Goal: Task Accomplishment & Management: Use online tool/utility

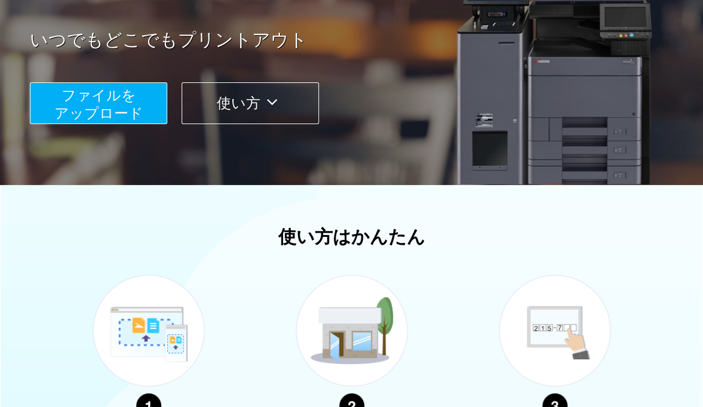
scroll to position [451, 0]
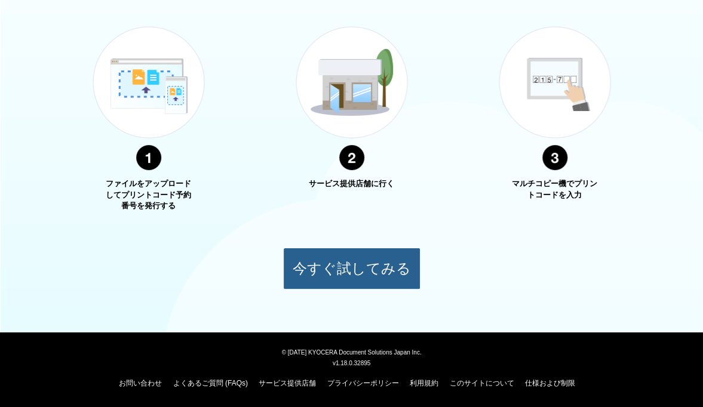
click at [318, 269] on button "今すぐ試してみる" at bounding box center [351, 269] width 137 height 42
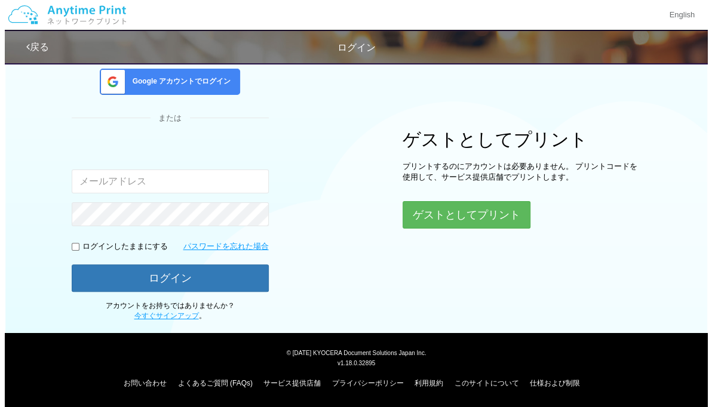
scroll to position [72, 0]
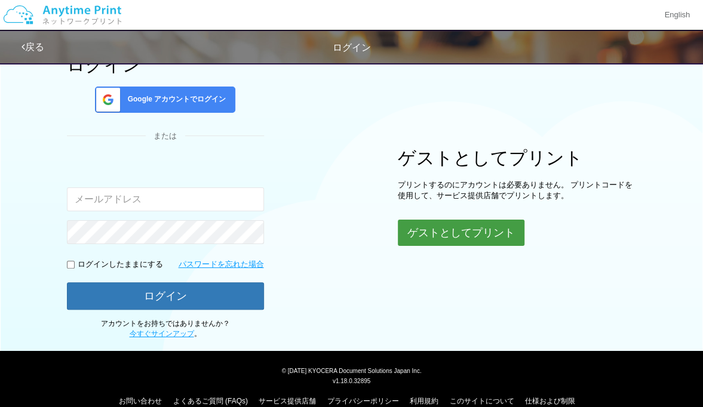
click at [466, 229] on button "ゲストとしてプリント" at bounding box center [461, 233] width 127 height 26
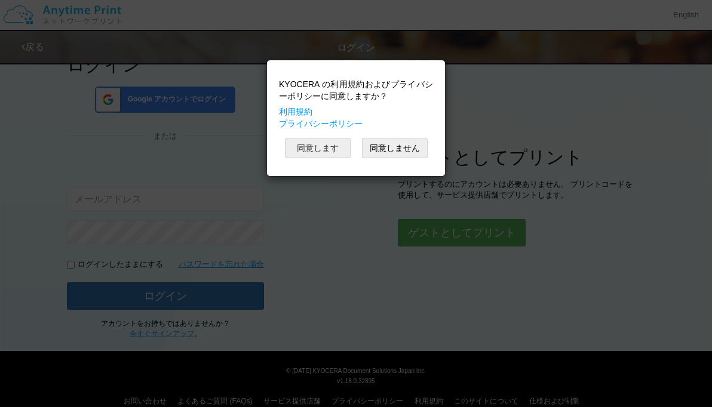
click at [332, 145] on button "同意します" at bounding box center [318, 148] width 66 height 20
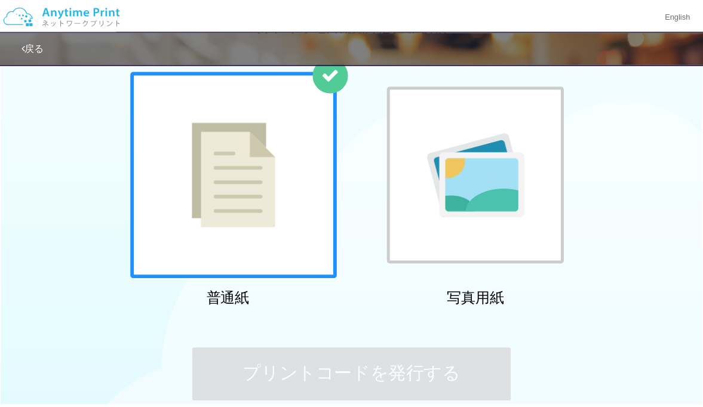
scroll to position [16, 0]
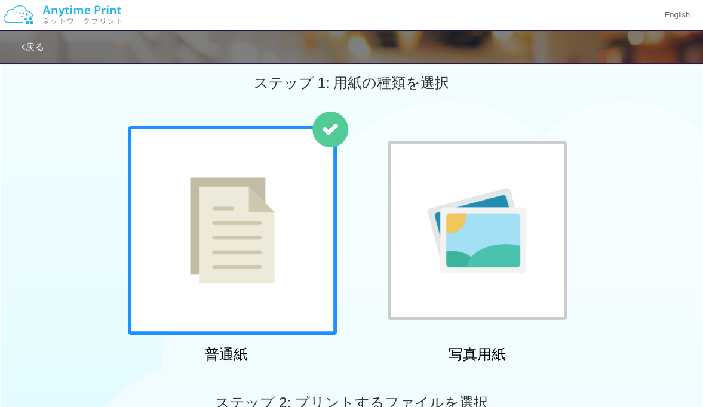
click at [265, 196] on img at bounding box center [232, 230] width 85 height 106
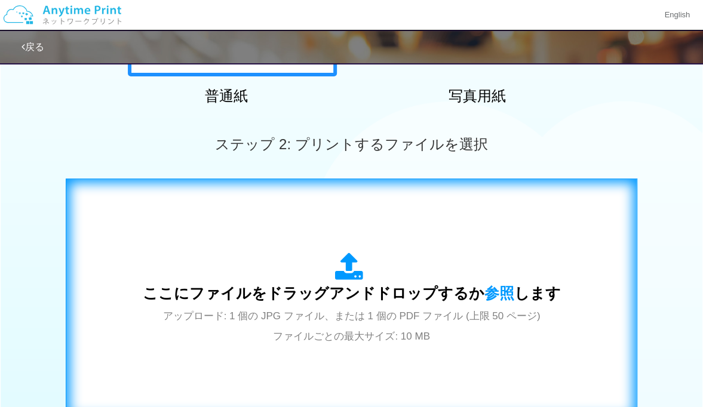
click at [279, 297] on span "ここにファイルをドラッグアンドドロップするか 参照 します" at bounding box center [352, 293] width 418 height 17
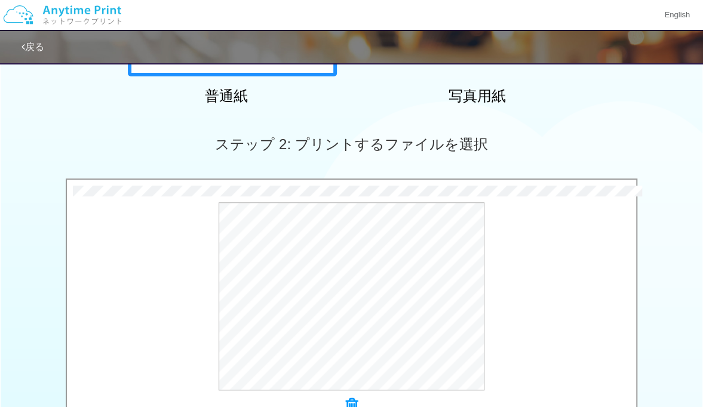
scroll to position [500, 0]
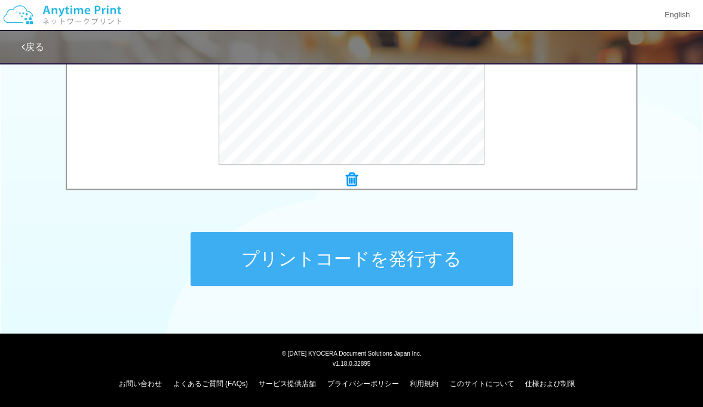
click at [340, 250] on button "プリントコードを発行する" at bounding box center [352, 259] width 322 height 54
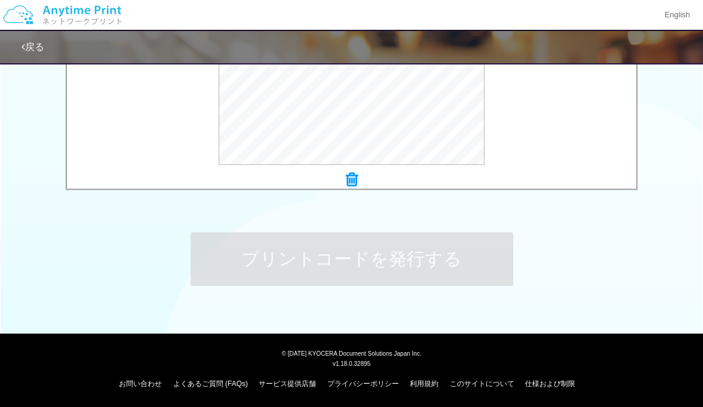
scroll to position [0, 0]
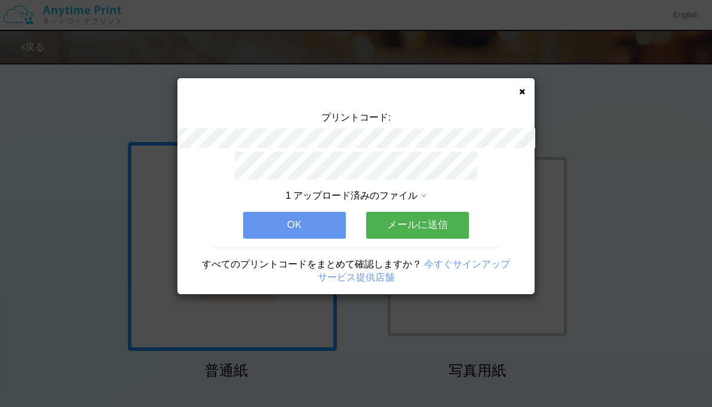
click at [413, 217] on button "メールに送信" at bounding box center [417, 225] width 103 height 26
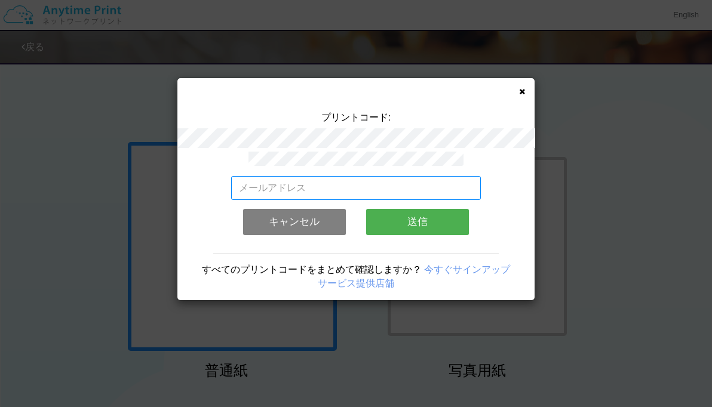
click at [254, 182] on input "email" at bounding box center [356, 188] width 250 height 24
type input "[EMAIL_ADDRESS][DOMAIN_NAME]"
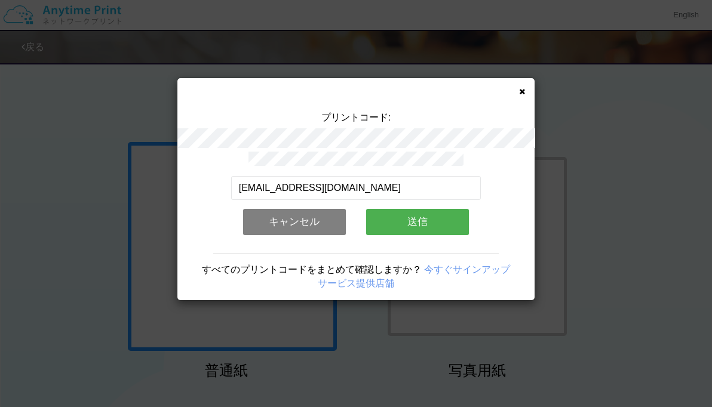
click at [429, 217] on button "送信" at bounding box center [417, 222] width 103 height 26
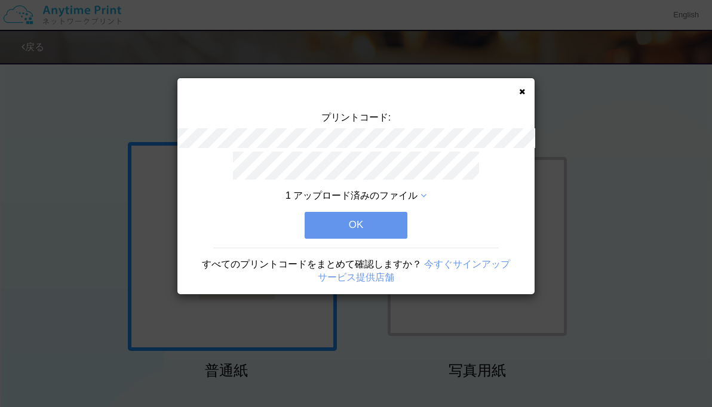
click at [356, 216] on button "OK" at bounding box center [356, 225] width 103 height 26
